Goal: Transaction & Acquisition: Purchase product/service

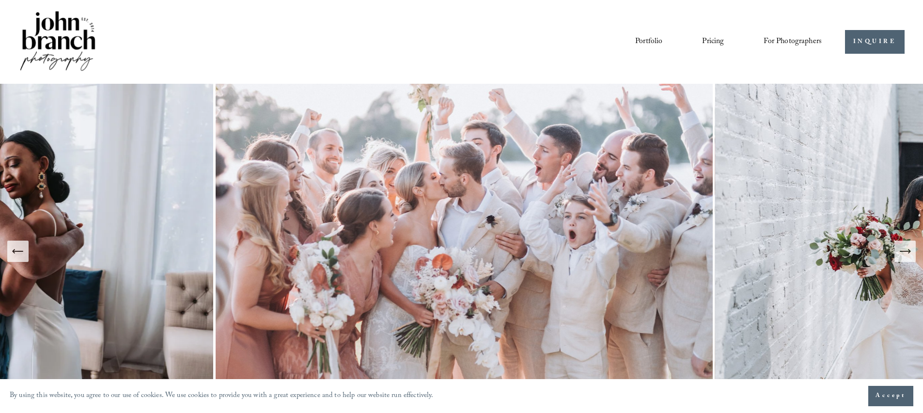
click at [785, 37] on span "For Photographers" at bounding box center [793, 41] width 58 height 15
click at [0, 0] on span "Presets" at bounding box center [0, 0] width 0 height 0
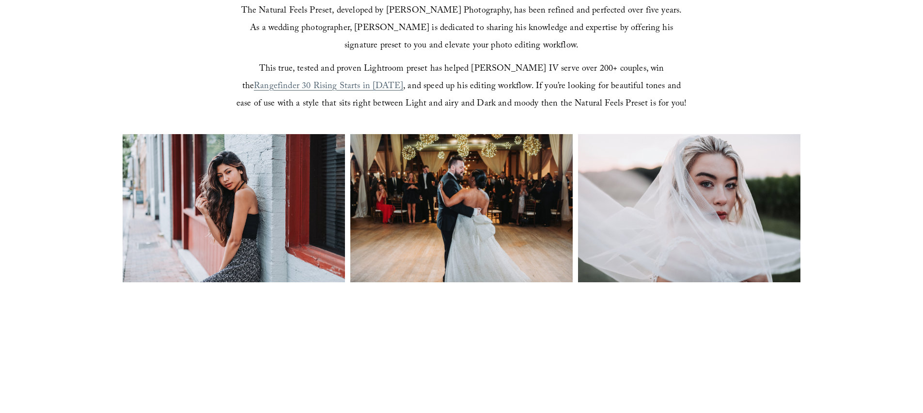
scroll to position [392, 0]
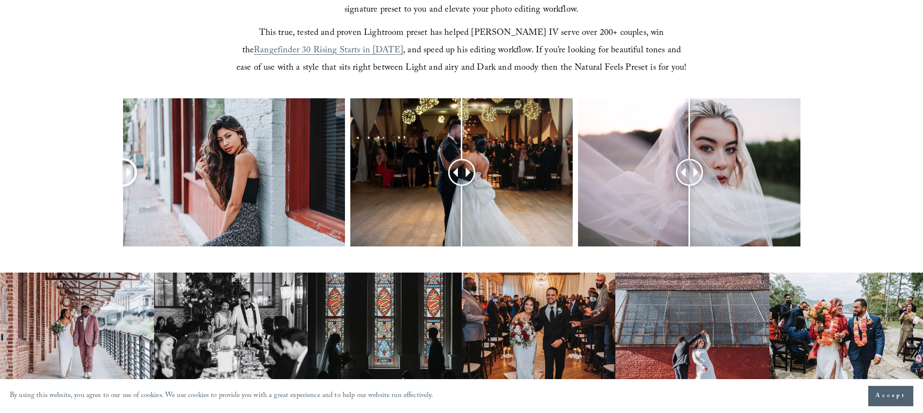
drag, startPoint x: 238, startPoint y: 172, endPoint x: 82, endPoint y: 159, distance: 156.5
click at [82, 159] on div at bounding box center [461, 185] width 923 height 174
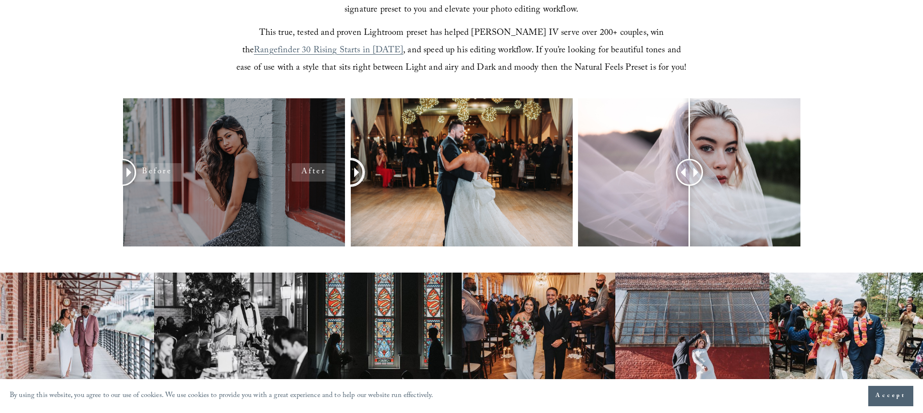
drag, startPoint x: 457, startPoint y: 172, endPoint x: 337, endPoint y: 168, distance: 120.2
click at [337, 168] on div at bounding box center [461, 185] width 923 height 174
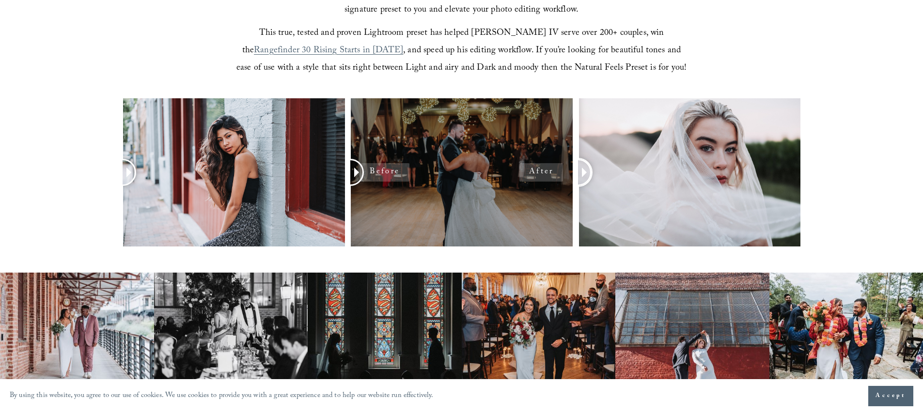
drag, startPoint x: 693, startPoint y: 175, endPoint x: 542, endPoint y: 168, distance: 151.4
click at [542, 168] on div at bounding box center [461, 185] width 923 height 174
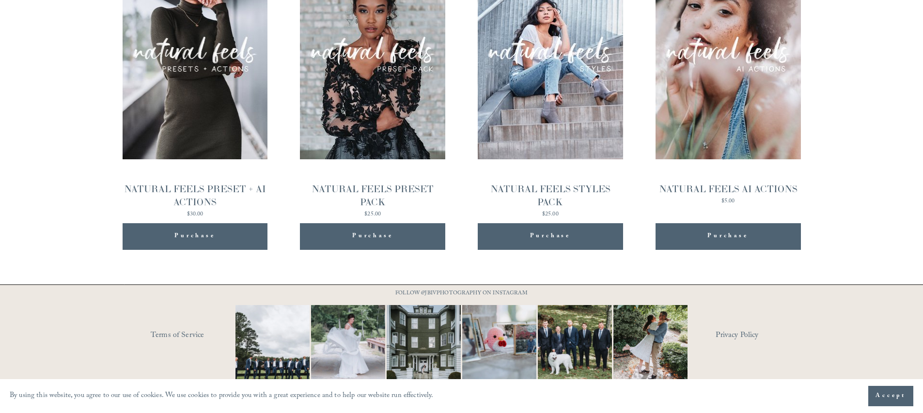
scroll to position [1137, 0]
